Goal: Transaction & Acquisition: Purchase product/service

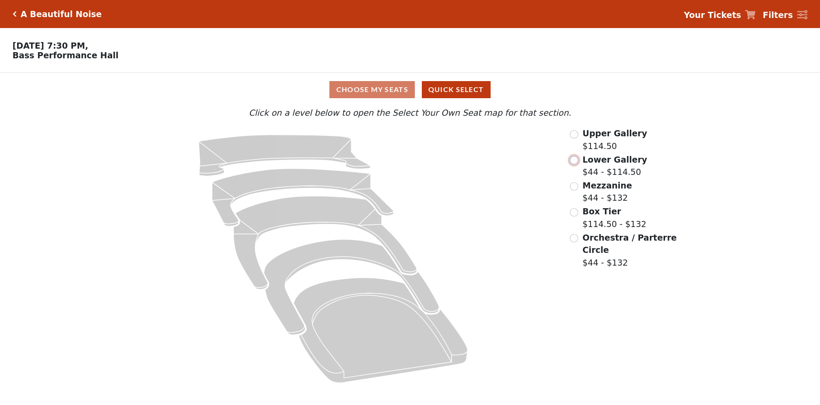
click at [575, 164] on input "radio" at bounding box center [574, 160] width 8 height 8
click at [575, 161] on input "radio" at bounding box center [574, 160] width 8 height 8
click at [612, 169] on label "Lower Gallery $44 - $114.50" at bounding box center [615, 165] width 65 height 25
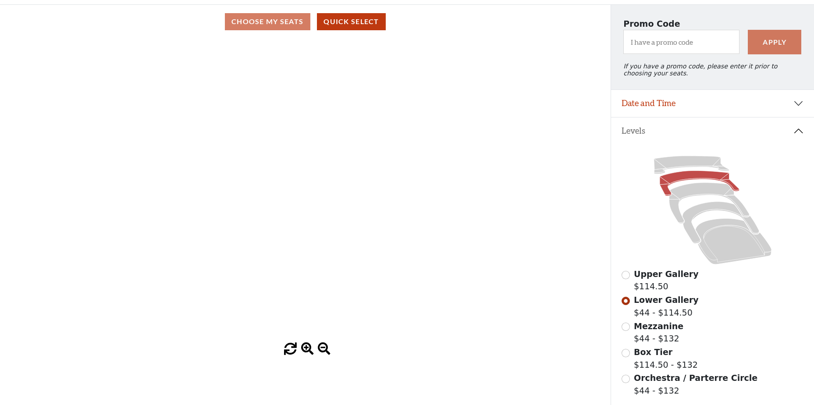
scroll to position [88, 0]
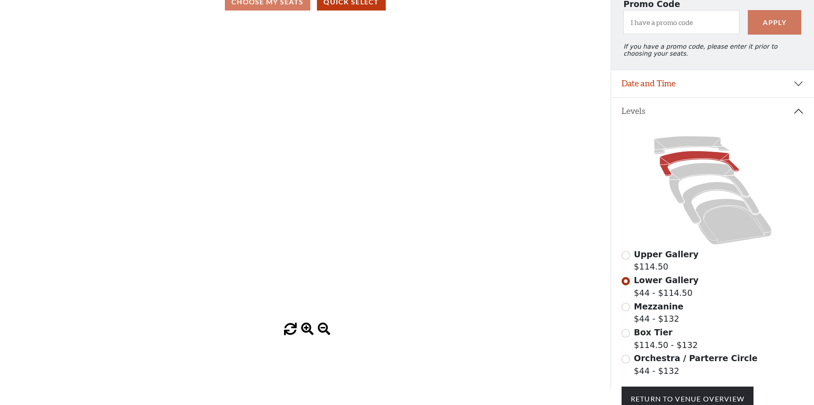
click at [332, 213] on div "Current Level Lower Gallery Click on a level below to open the Select Your Own …" at bounding box center [305, 177] width 610 height 317
click at [332, 212] on div "Current Level Lower Gallery Click on a level below to open the Select Your Own …" at bounding box center [305, 177] width 610 height 317
